Goal: Navigation & Orientation: Find specific page/section

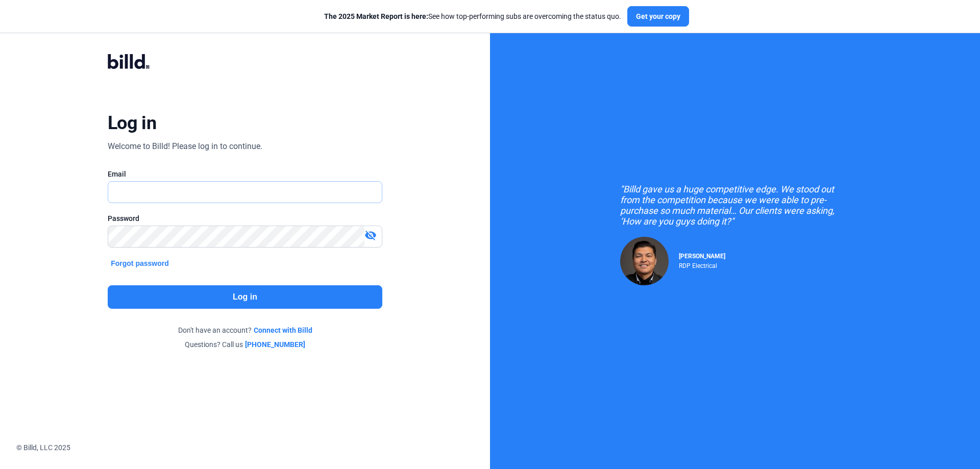
type input "[PERSON_NAME][EMAIL_ADDRESS][DOMAIN_NAME]"
click at [210, 294] on button "Log in" at bounding box center [245, 296] width 275 height 23
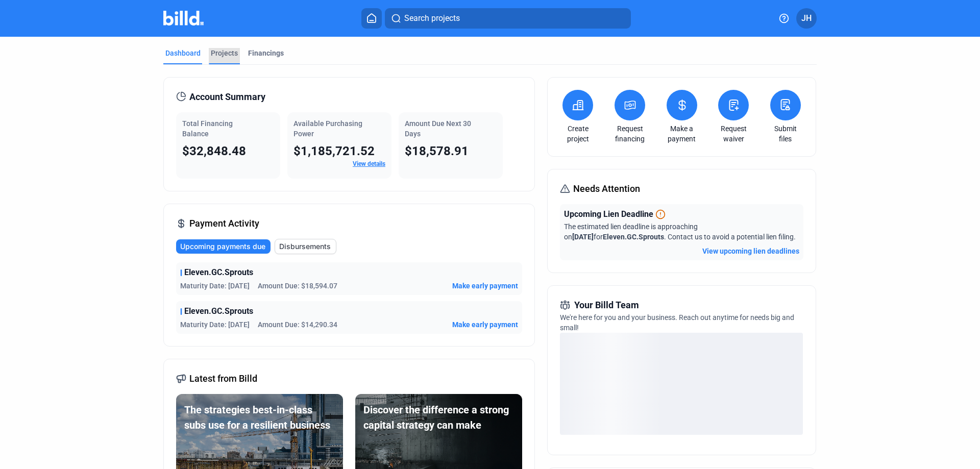
click at [218, 54] on div "Projects" at bounding box center [224, 53] width 27 height 10
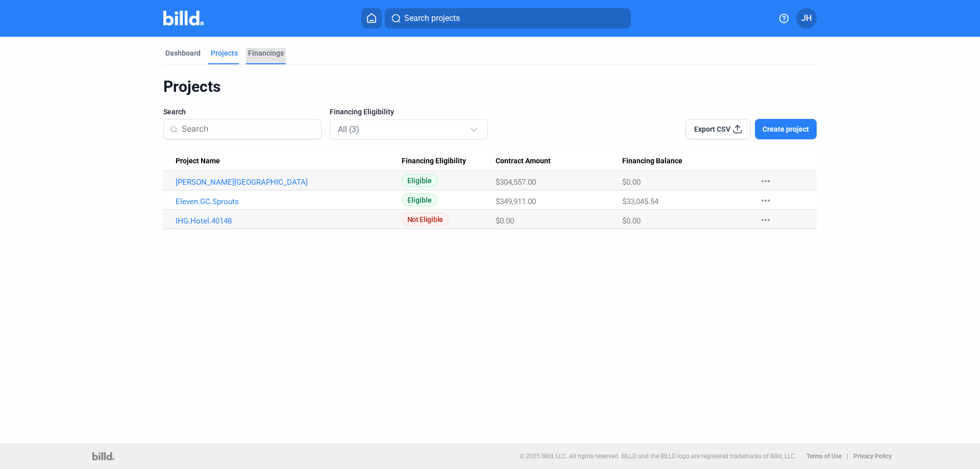
click at [255, 54] on div "Financings" at bounding box center [266, 53] width 36 height 10
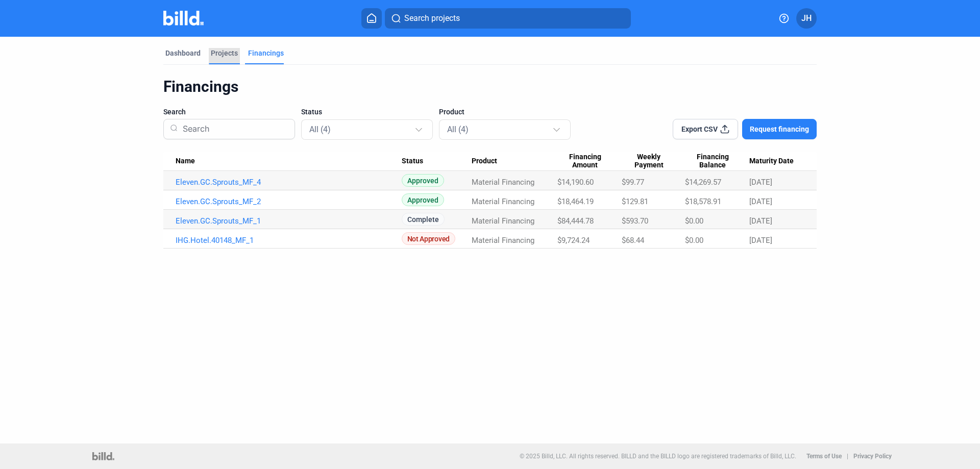
click at [225, 52] on div "Projects" at bounding box center [224, 53] width 27 height 10
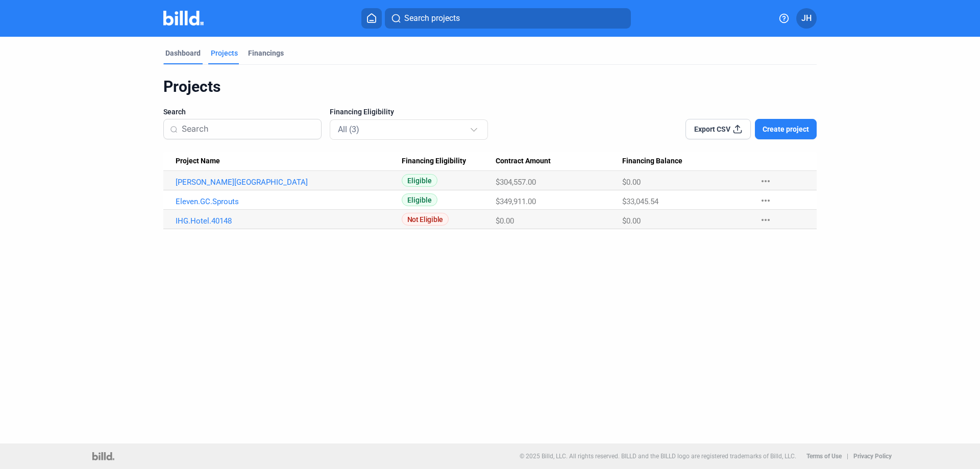
click at [180, 53] on div "Dashboard" at bounding box center [182, 53] width 35 height 10
